Goal: Task Accomplishment & Management: Use online tool/utility

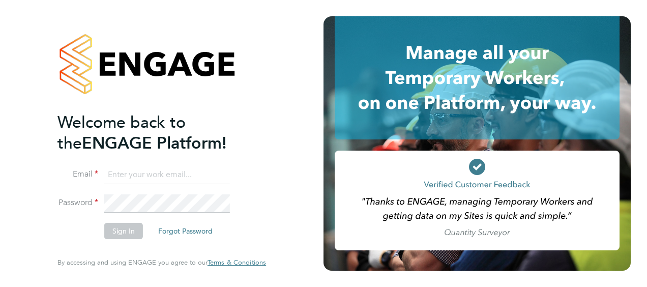
type input "gary.french@vistry.co.uk"
click at [128, 237] on button "Sign In" at bounding box center [123, 231] width 39 height 16
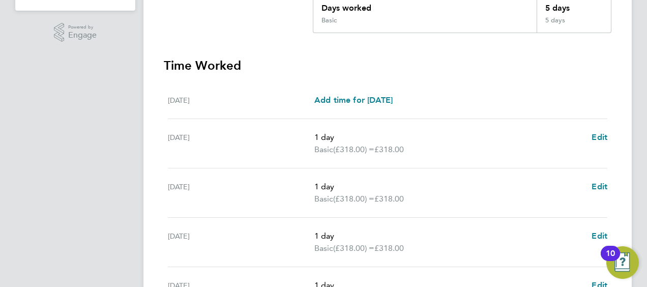
scroll to position [446, 0]
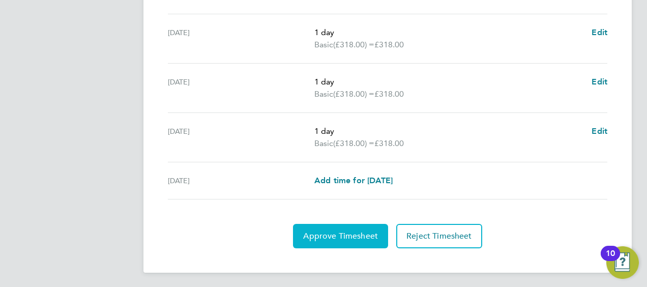
click at [339, 231] on span "Approve Timesheet" at bounding box center [340, 236] width 75 height 10
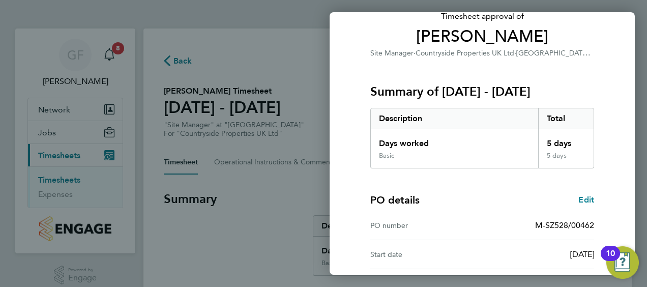
scroll to position [199, 0]
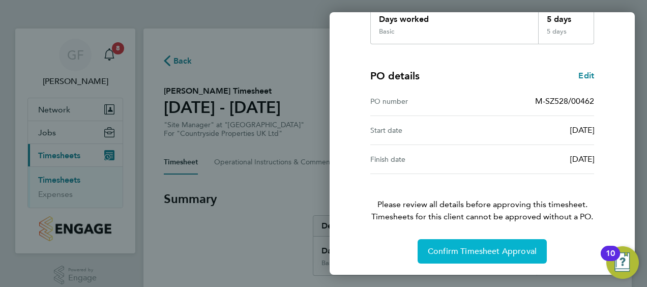
click at [507, 249] on span "Confirm Timesheet Approval" at bounding box center [482, 251] width 109 height 10
